Goal: Navigation & Orientation: Understand site structure

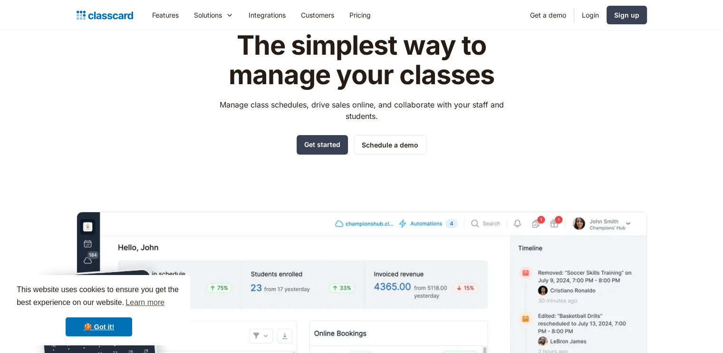
scroll to position [95, 0]
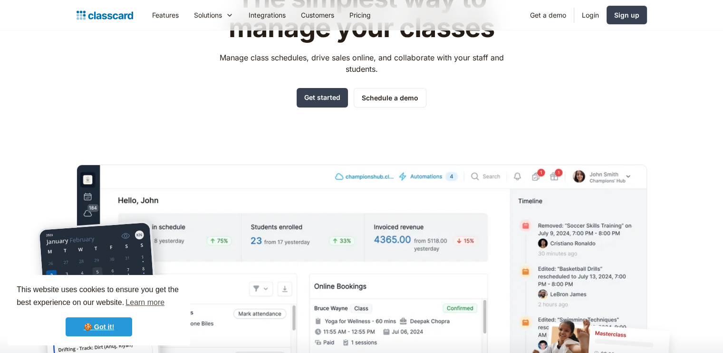
click at [114, 326] on link "🍪 Got it!" at bounding box center [99, 326] width 67 height 19
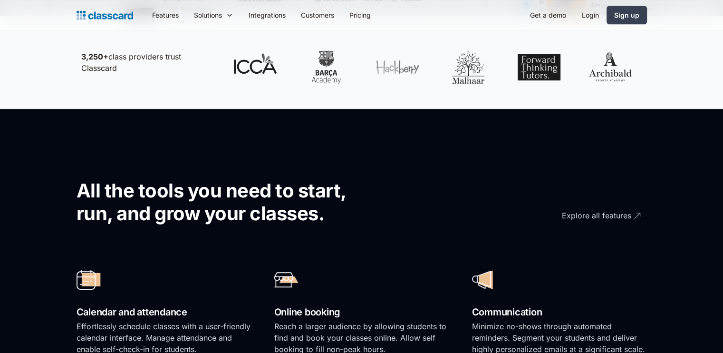
scroll to position [570, 0]
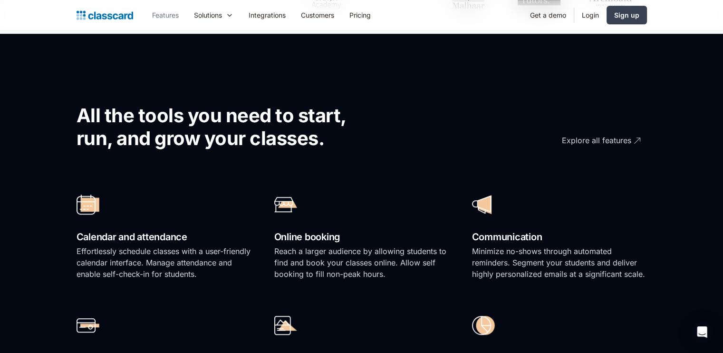
click at [169, 19] on link "Features" at bounding box center [165, 14] width 42 height 21
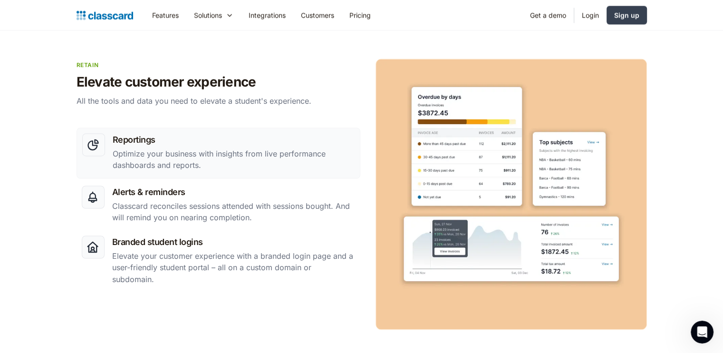
scroll to position [1544, 0]
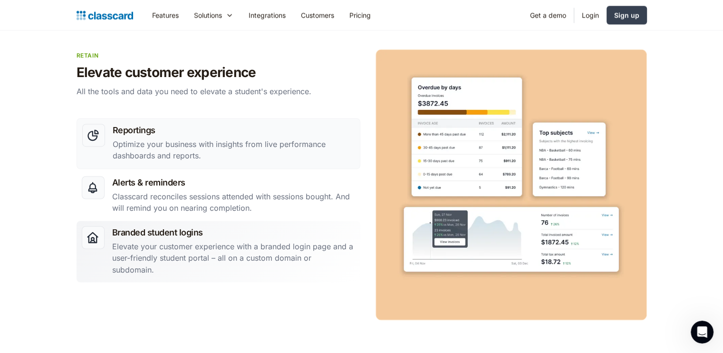
click at [169, 256] on p "Elevate your customer experience with a branded login page and a user-friendly …" at bounding box center [233, 257] width 243 height 34
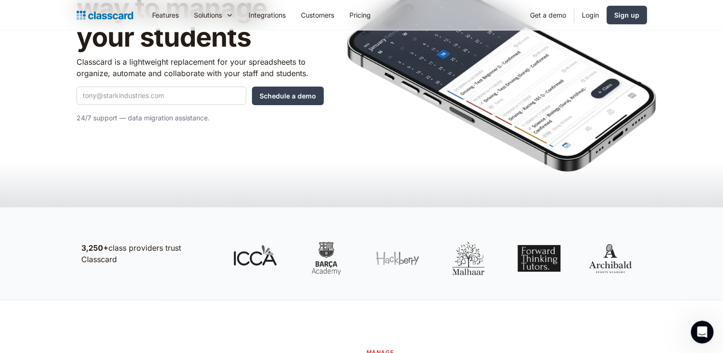
scroll to position [0, 0]
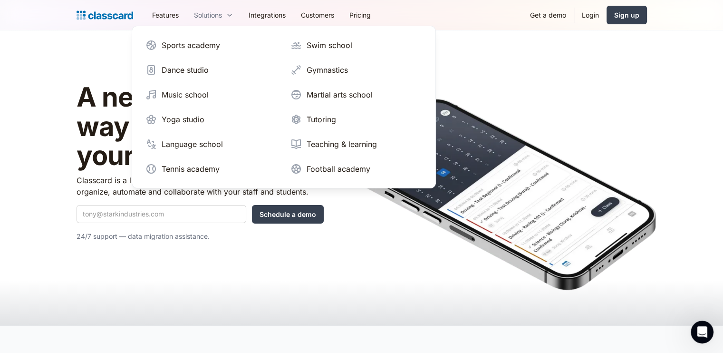
click at [213, 15] on div "Solutions" at bounding box center [208, 15] width 28 height 10
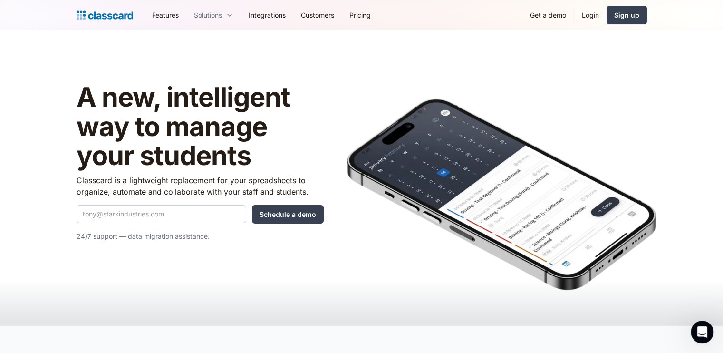
click at [213, 15] on div "Solutions" at bounding box center [208, 15] width 28 height 10
click at [278, 15] on link "Integrations" at bounding box center [267, 14] width 52 height 21
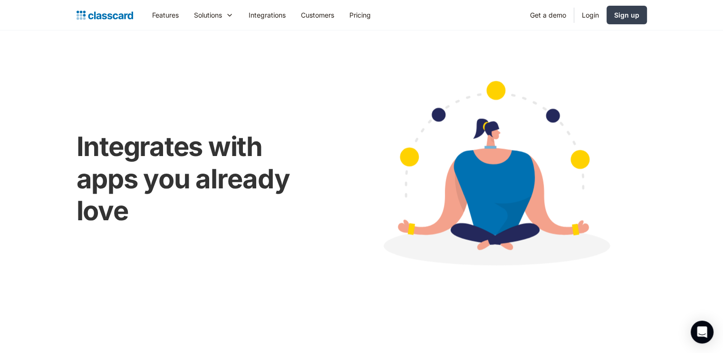
scroll to position [311, 0]
